Goal: Task Accomplishment & Management: Manage account settings

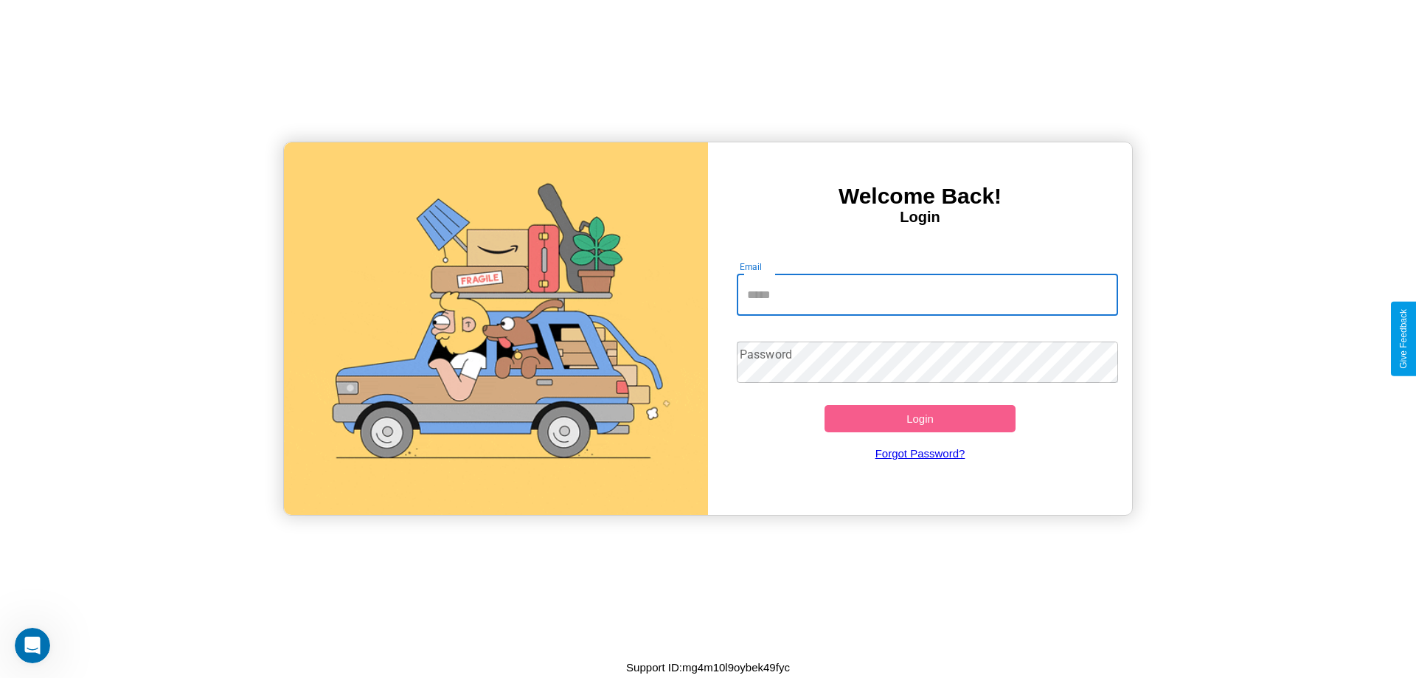
click at [927, 294] on input "Email" at bounding box center [928, 294] width 382 height 41
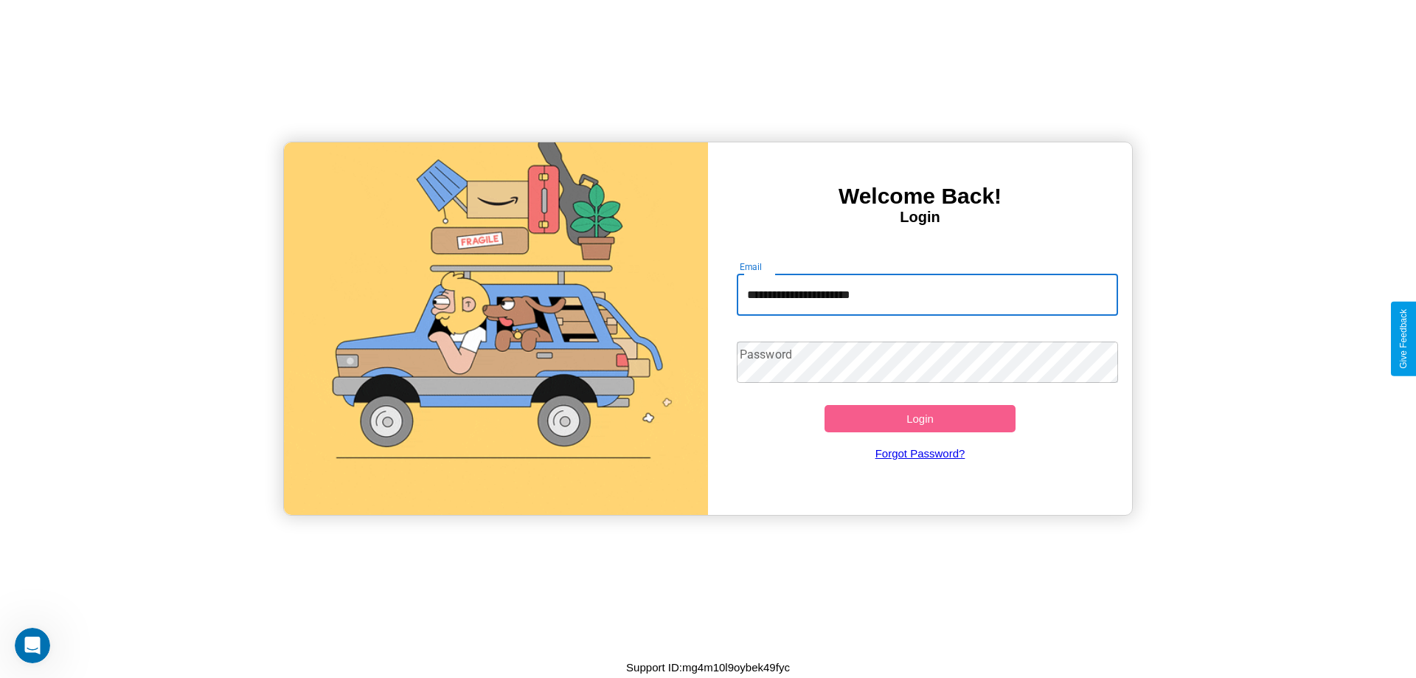
type input "**********"
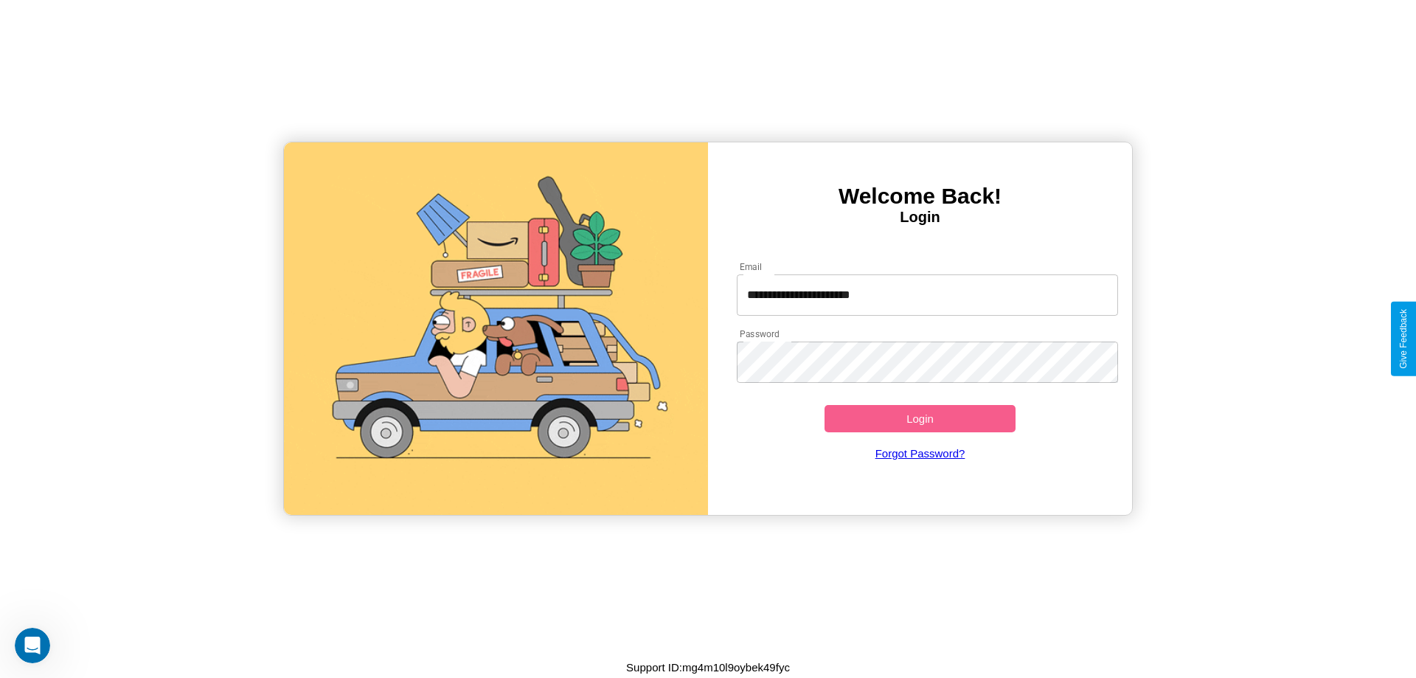
click at [920, 418] on button "Login" at bounding box center [920, 418] width 191 height 27
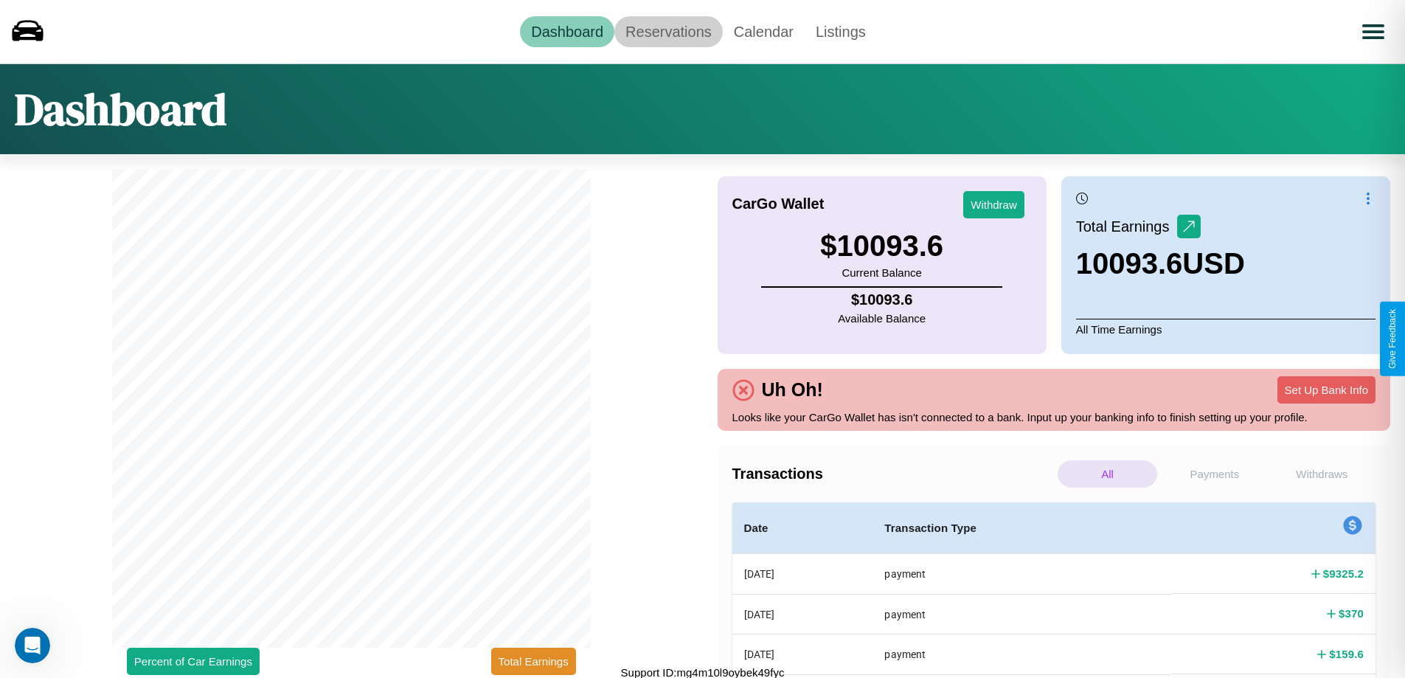
click at [668, 31] on link "Reservations" at bounding box center [668, 31] width 108 height 31
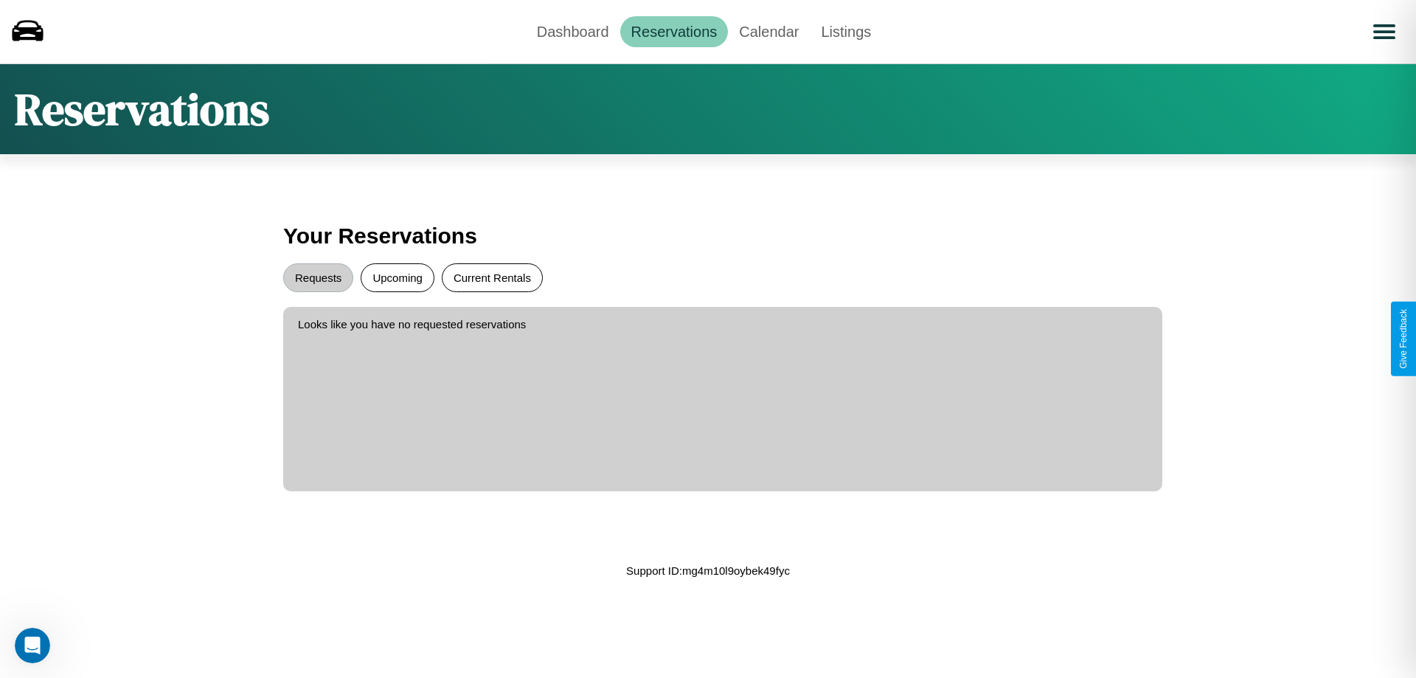
click at [492, 277] on button "Current Rentals" at bounding box center [492, 277] width 101 height 29
click at [318, 277] on button "Requests" at bounding box center [318, 277] width 70 height 29
